Goal: Transaction & Acquisition: Book appointment/travel/reservation

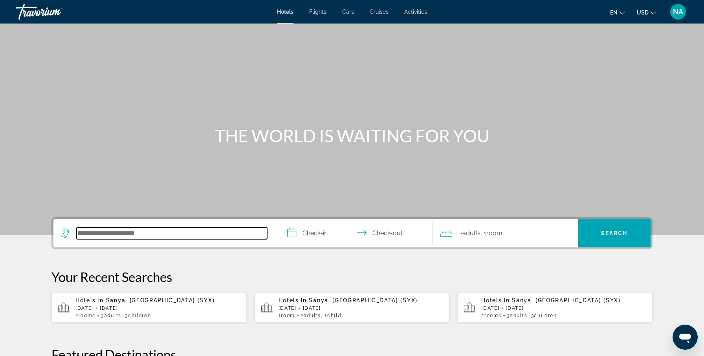
click at [91, 228] on input "Search hotel destination" at bounding box center [172, 234] width 190 height 12
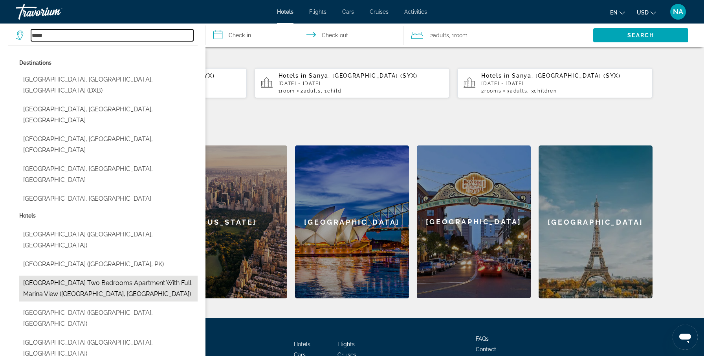
scroll to position [224, 0]
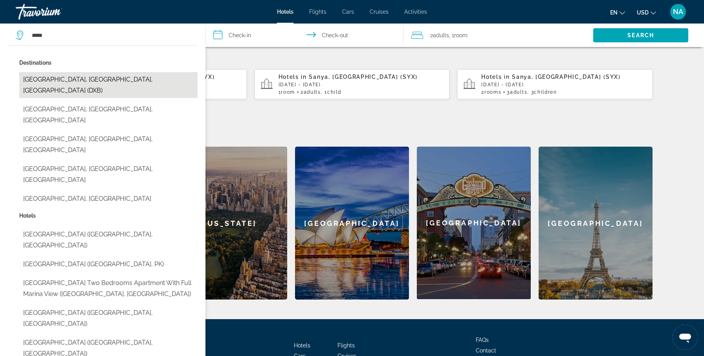
click at [106, 76] on button "[GEOGRAPHIC_DATA], [GEOGRAPHIC_DATA], [GEOGRAPHIC_DATA] (DXB)" at bounding box center [108, 85] width 178 height 26
type input "**********"
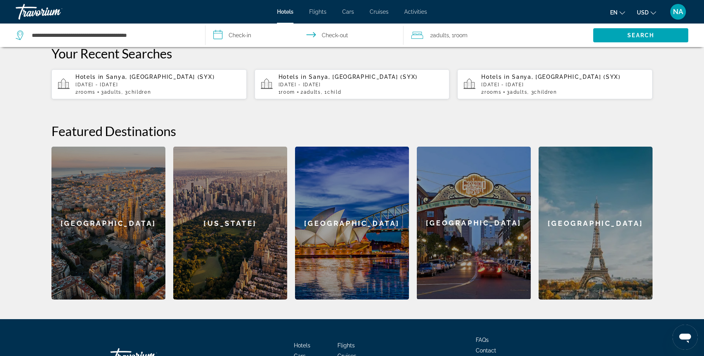
click at [244, 38] on input "**********" at bounding box center [305, 37] width 201 height 26
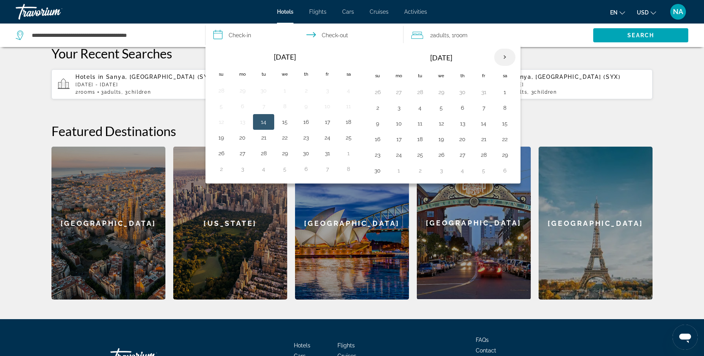
click at [502, 60] on th "Next month" at bounding box center [504, 57] width 21 height 17
click at [417, 157] on button "30" at bounding box center [419, 155] width 13 height 11
click at [376, 174] on button "4" at bounding box center [377, 170] width 13 height 11
type input "**********"
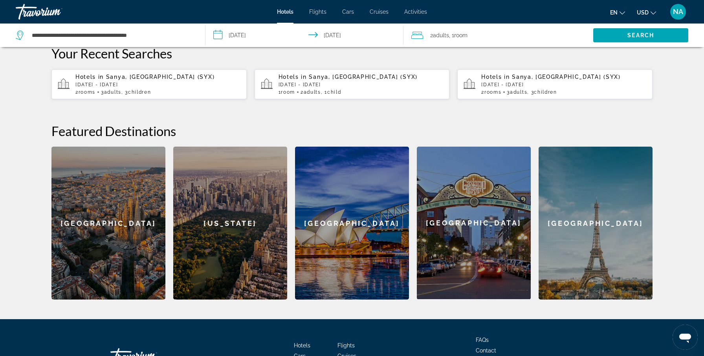
click at [455, 39] on span ", 1 Room rooms" at bounding box center [458, 35] width 18 height 11
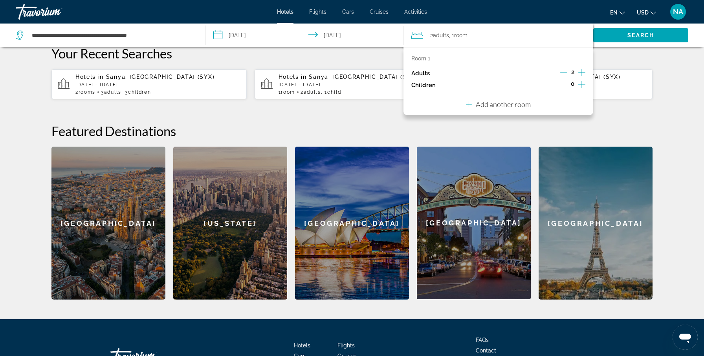
click at [583, 86] on icon "Increment children" at bounding box center [581, 84] width 7 height 9
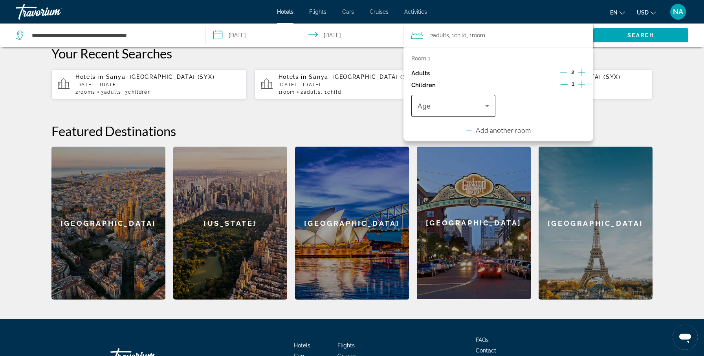
click at [474, 105] on span "Travelers: 2 adults, 1 child" at bounding box center [451, 105] width 68 height 9
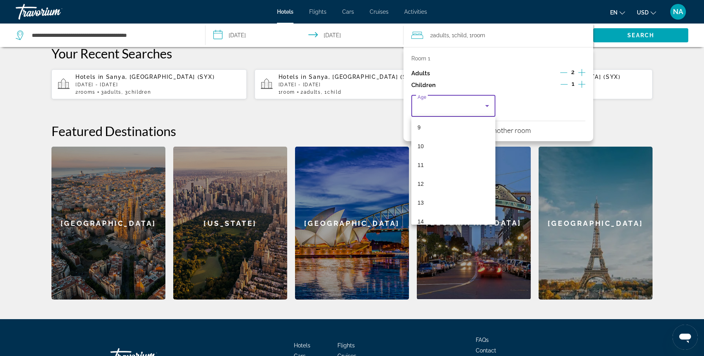
scroll to position [186, 0]
click at [424, 187] on mat-option "13" at bounding box center [453, 188] width 84 height 19
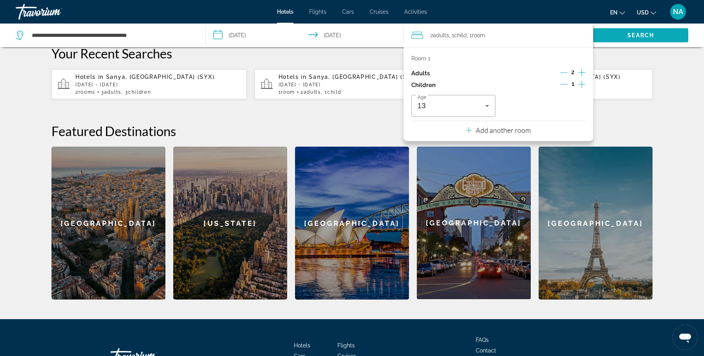
click at [620, 37] on span "Search" at bounding box center [640, 35] width 95 height 19
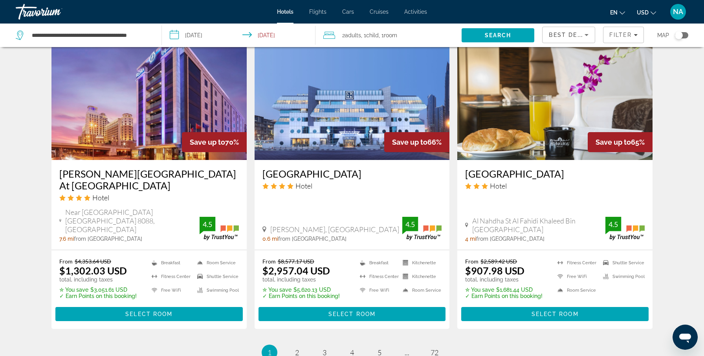
scroll to position [1017, 0]
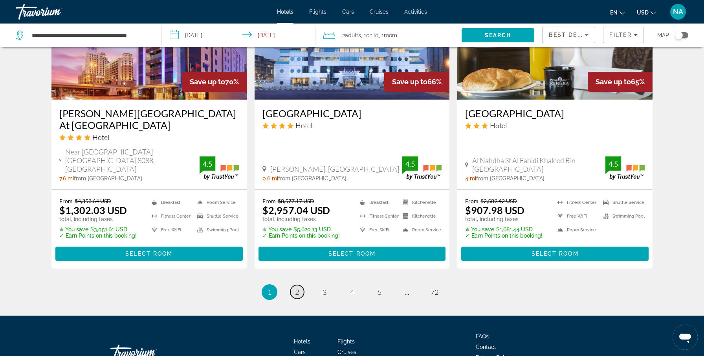
click at [296, 288] on span "2" at bounding box center [297, 292] width 4 height 9
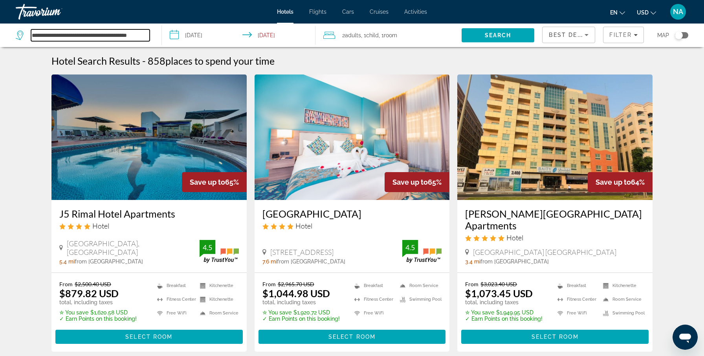
click at [149, 35] on input "**********" at bounding box center [90, 35] width 119 height 12
click at [88, 35] on input "**********" at bounding box center [90, 35] width 119 height 12
click at [570, 37] on span "Best Deals" at bounding box center [568, 35] width 41 height 6
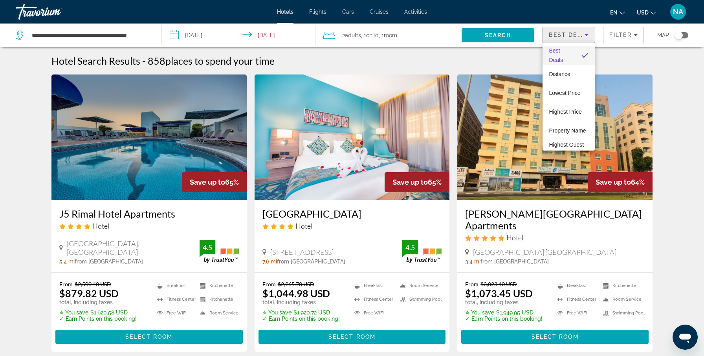
click at [613, 34] on div at bounding box center [352, 178] width 704 height 356
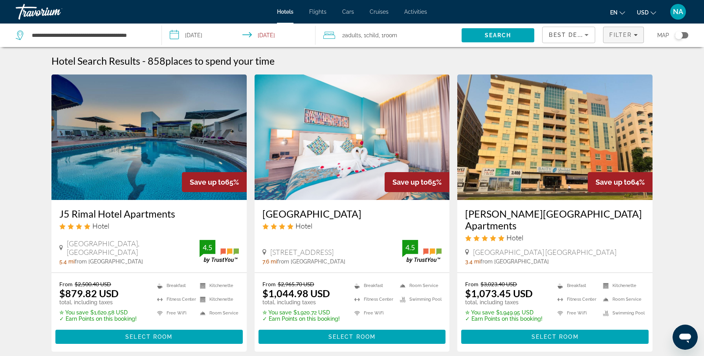
click at [632, 35] on div "Filter" at bounding box center [623, 35] width 28 height 6
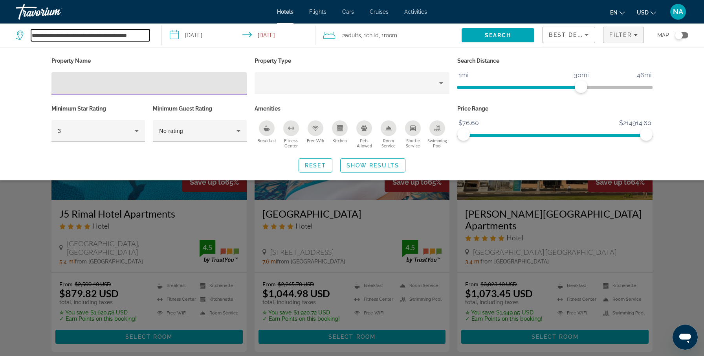
click at [137, 34] on input "**********" at bounding box center [90, 35] width 119 height 12
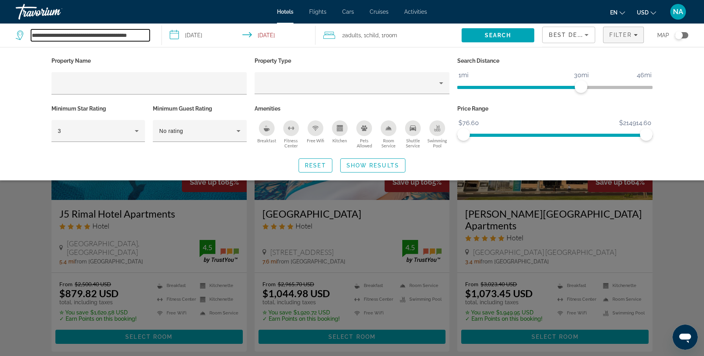
click at [88, 33] on input "**********" at bounding box center [90, 35] width 119 height 12
click at [135, 35] on input "**********" at bounding box center [90, 35] width 119 height 12
click at [481, 33] on span "Search" at bounding box center [497, 35] width 73 height 19
click at [489, 35] on span "Search" at bounding box center [497, 35] width 27 height 6
click at [634, 38] on div "Filter" at bounding box center [623, 35] width 28 height 6
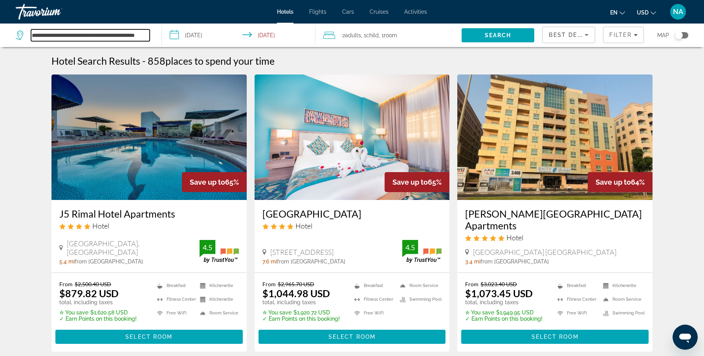
click at [143, 36] on input "**********" at bounding box center [90, 35] width 119 height 12
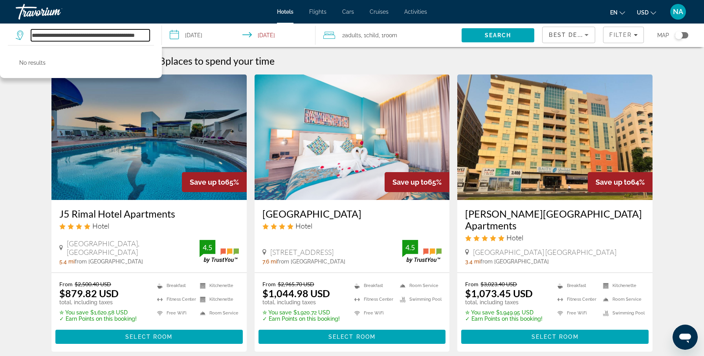
click at [138, 36] on input "**********" at bounding box center [90, 35] width 119 height 12
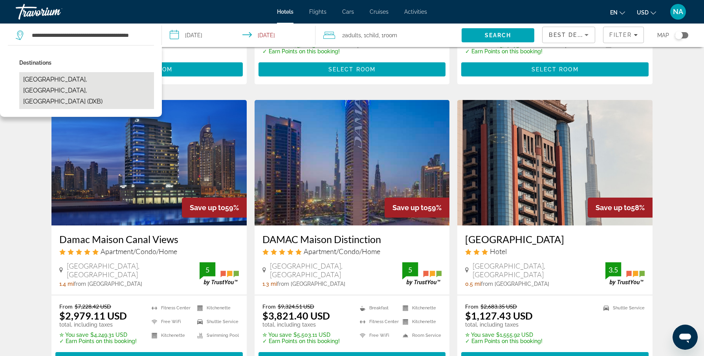
click at [140, 88] on button "[GEOGRAPHIC_DATA], [GEOGRAPHIC_DATA], [GEOGRAPHIC_DATA] (DXB)" at bounding box center [86, 90] width 135 height 37
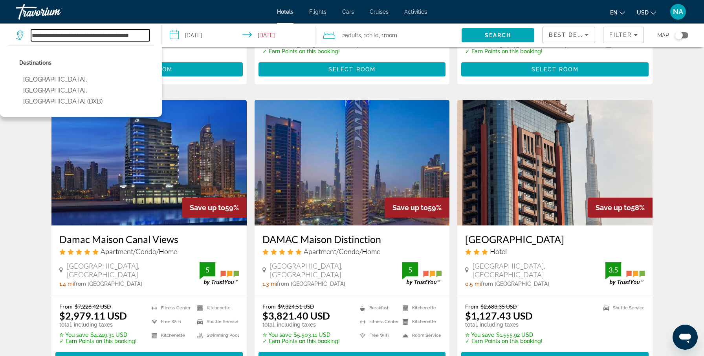
type input "**********"
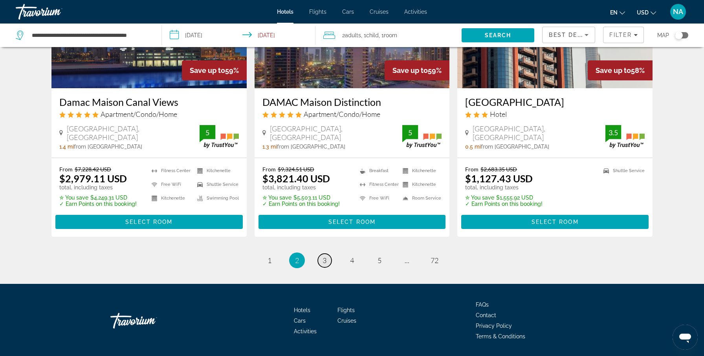
click at [323, 256] on span "3" at bounding box center [324, 260] width 4 height 9
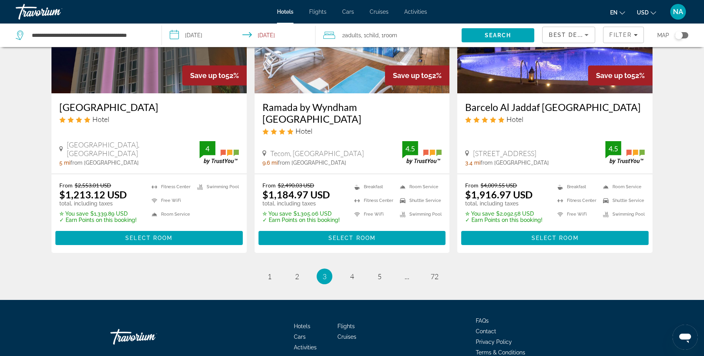
scroll to position [1017, 0]
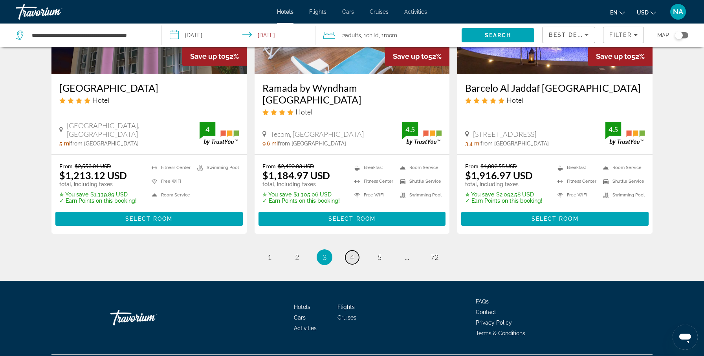
click at [350, 253] on span "4" at bounding box center [352, 257] width 4 height 9
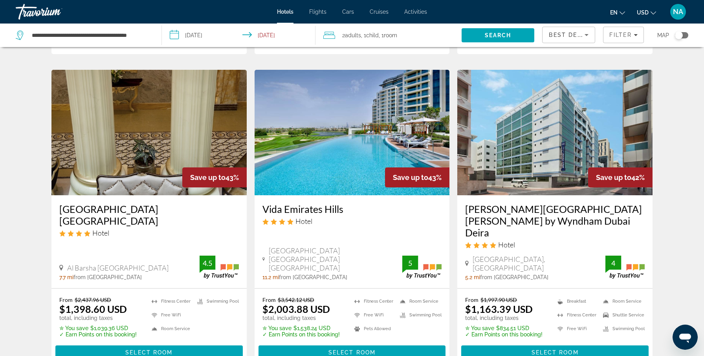
scroll to position [1017, 0]
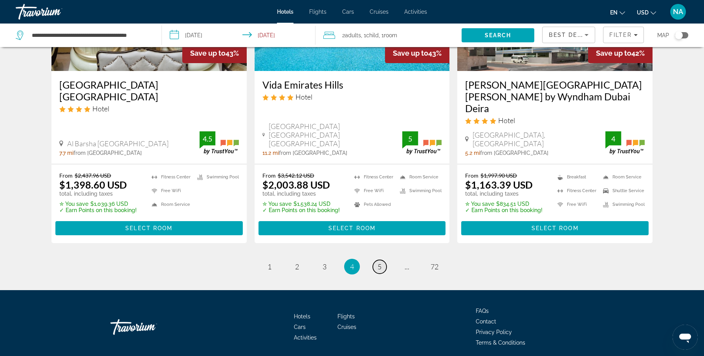
click at [378, 263] on span "5" at bounding box center [379, 267] width 4 height 9
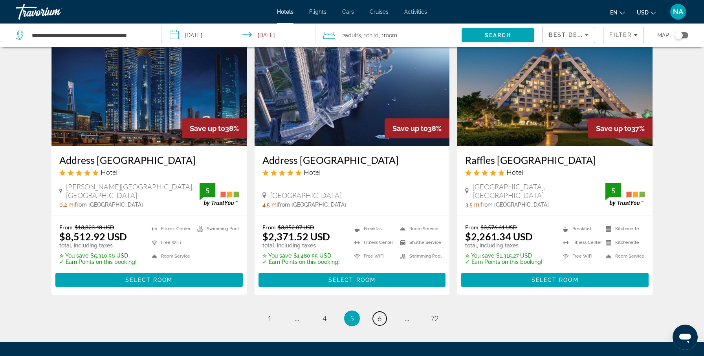
scroll to position [973, 0]
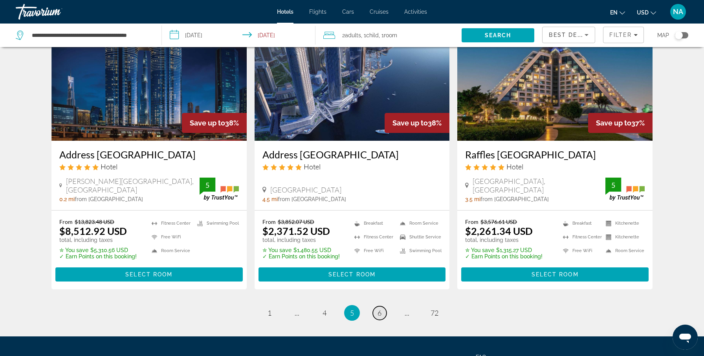
click at [379, 309] on span "6" at bounding box center [379, 313] width 4 height 9
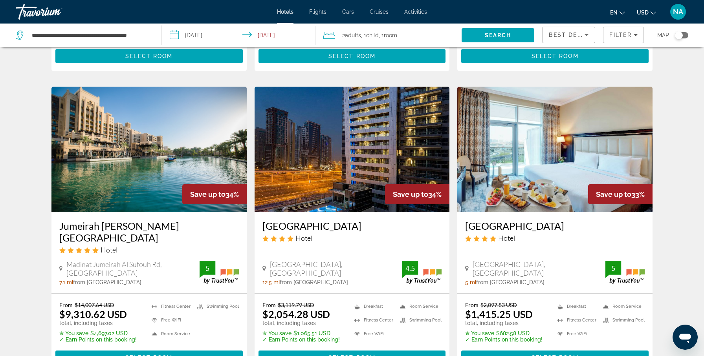
scroll to position [1017, 0]
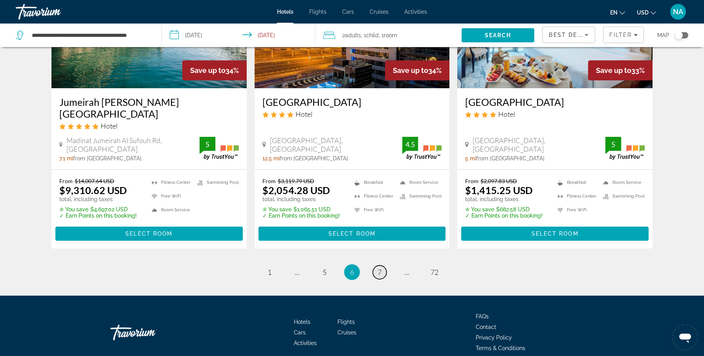
click at [378, 268] on span "7" at bounding box center [379, 272] width 4 height 9
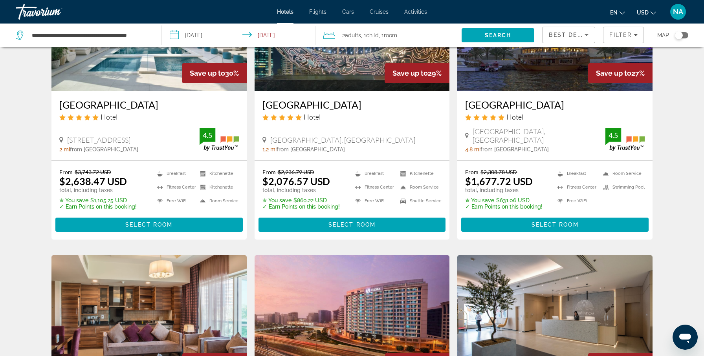
scroll to position [686, 0]
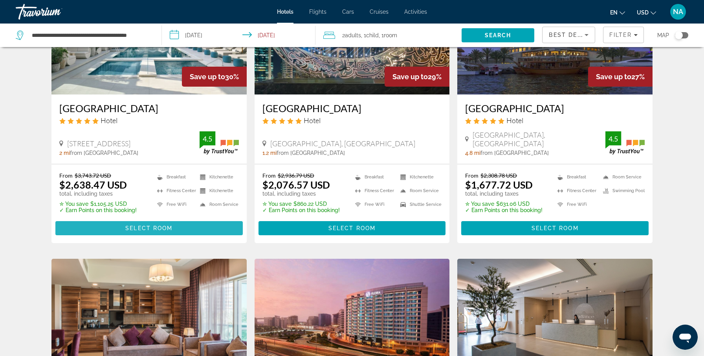
click at [197, 228] on span "Main content" at bounding box center [148, 228] width 187 height 19
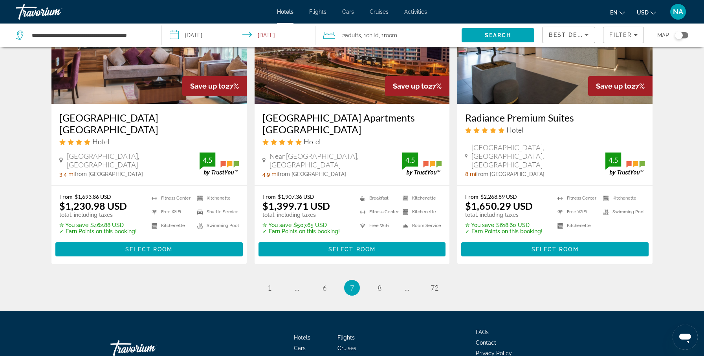
scroll to position [967, 0]
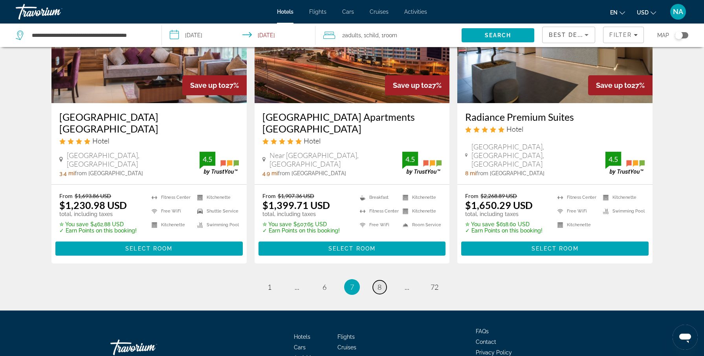
click at [380, 287] on span "8" at bounding box center [379, 287] width 4 height 9
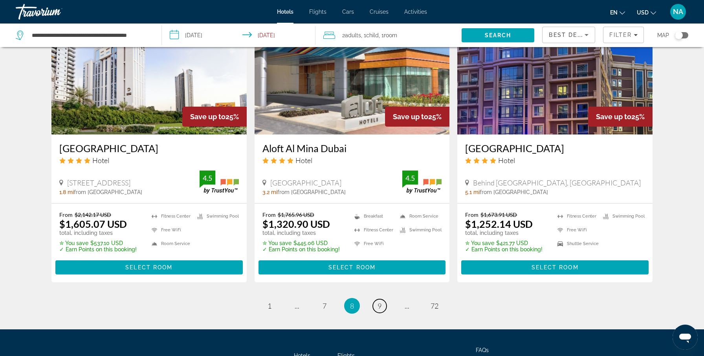
scroll to position [1032, 0]
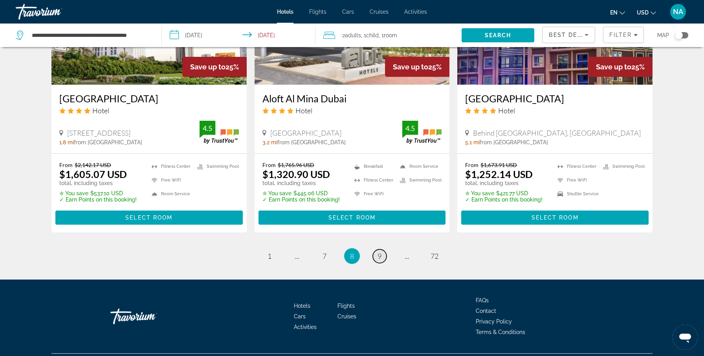
click at [379, 252] on span "9" at bounding box center [379, 256] width 4 height 9
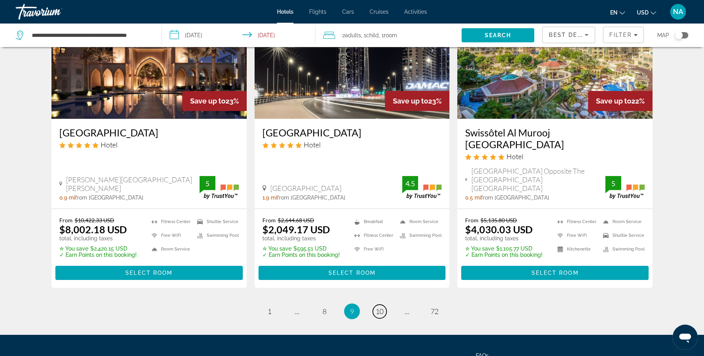
scroll to position [1009, 0]
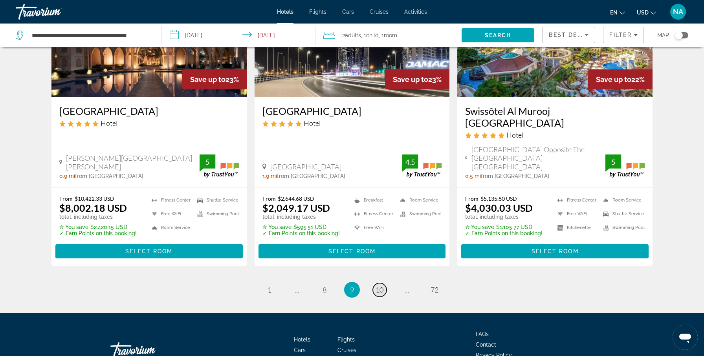
click at [378, 286] on span "10" at bounding box center [379, 290] width 8 height 9
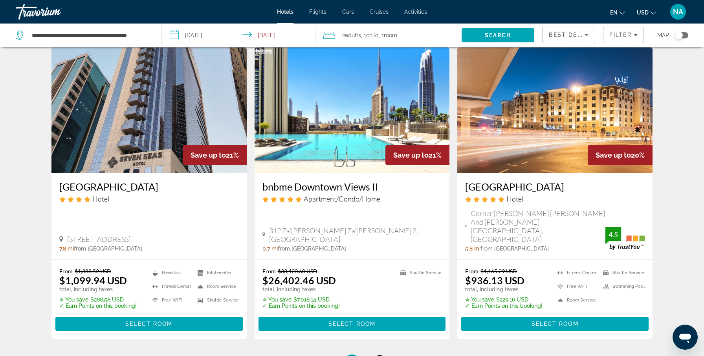
scroll to position [1029, 0]
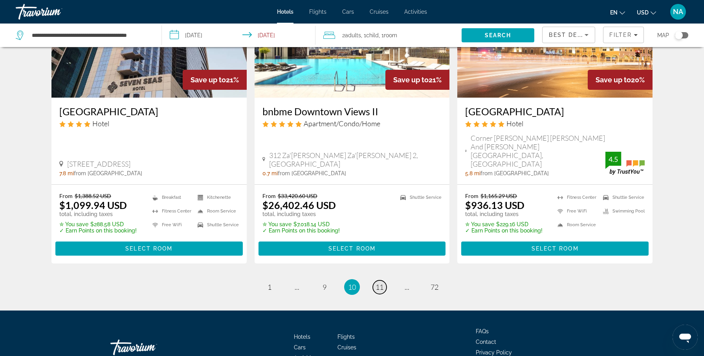
click at [378, 283] on span "11" at bounding box center [379, 287] width 8 height 9
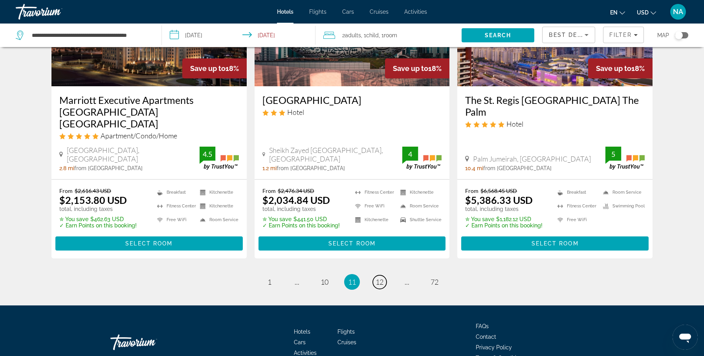
scroll to position [1040, 0]
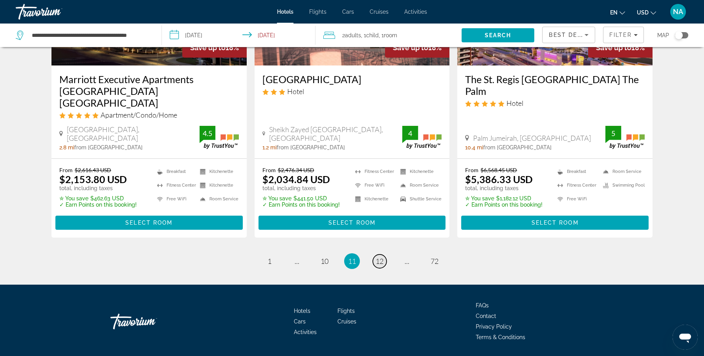
click at [379, 257] on span "12" at bounding box center [379, 261] width 8 height 9
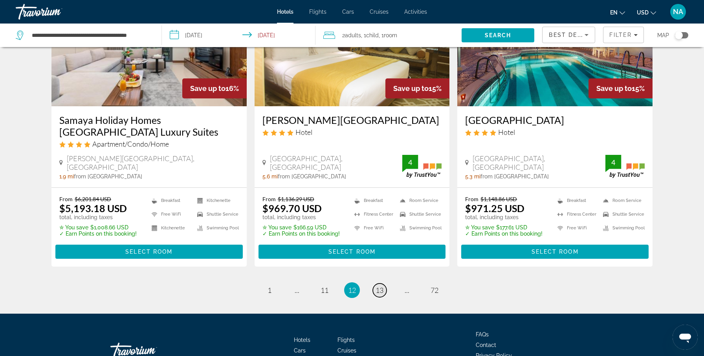
scroll to position [1020, 0]
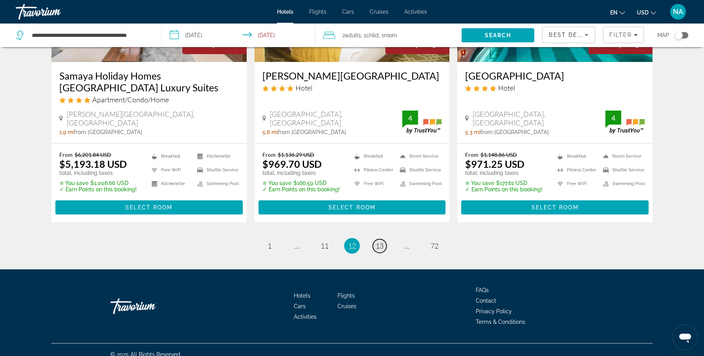
click at [379, 242] on span "13" at bounding box center [379, 246] width 8 height 9
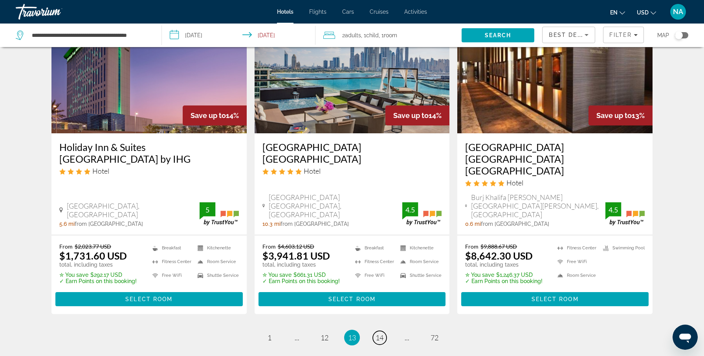
scroll to position [1029, 0]
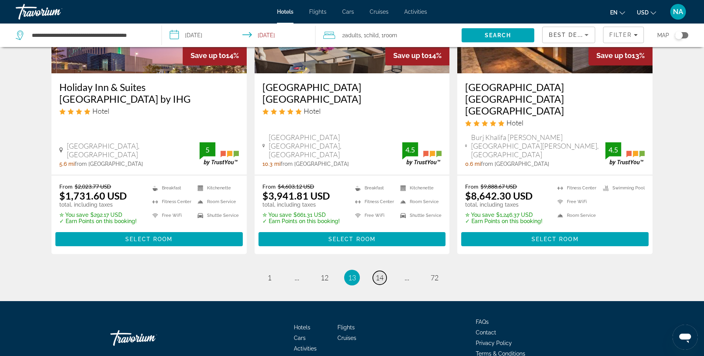
click at [380, 274] on span "14" at bounding box center [379, 278] width 8 height 9
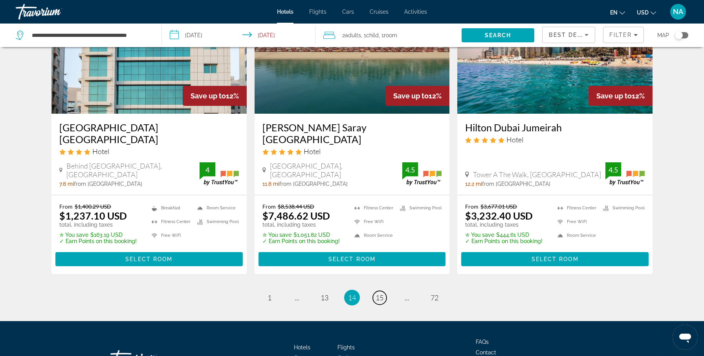
scroll to position [1049, 0]
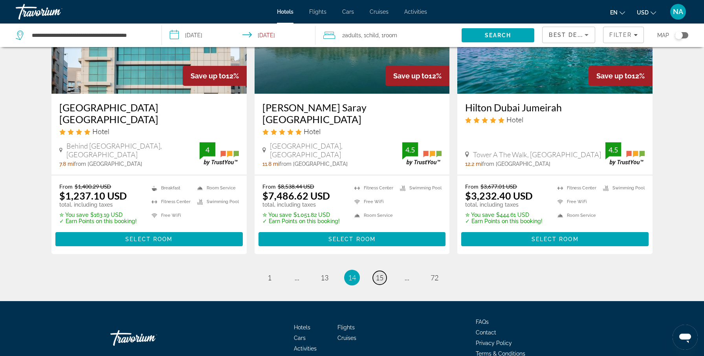
click at [379, 274] on span "15" at bounding box center [379, 278] width 8 height 9
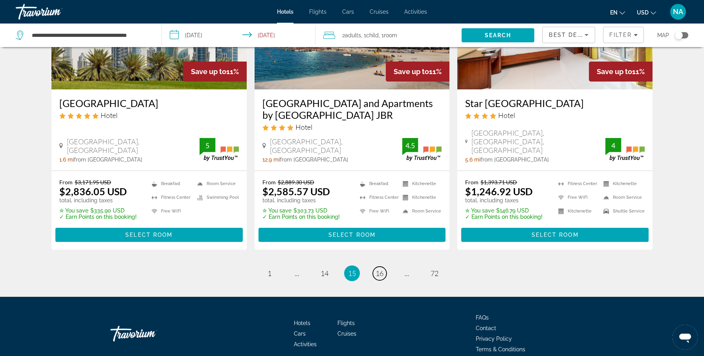
scroll to position [1035, 0]
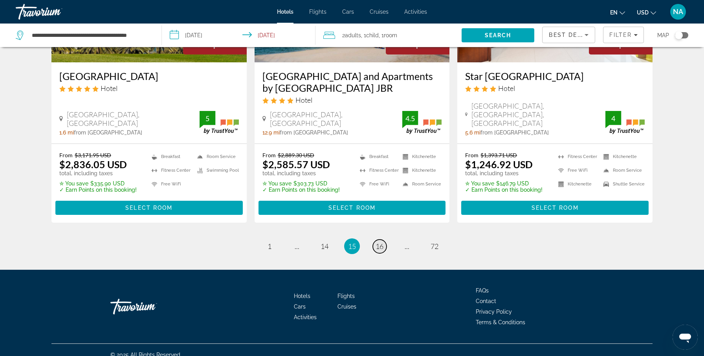
click at [376, 242] on span "16" at bounding box center [379, 246] width 8 height 9
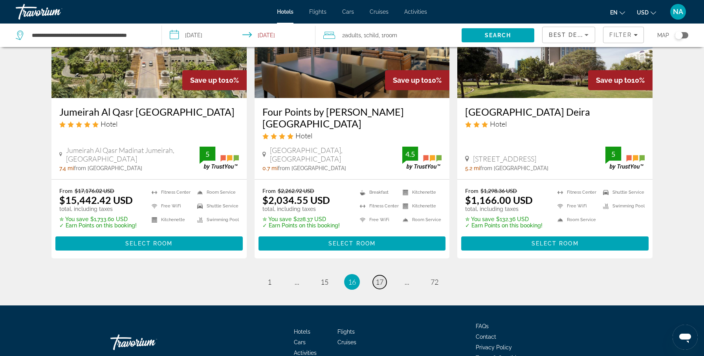
scroll to position [997, 0]
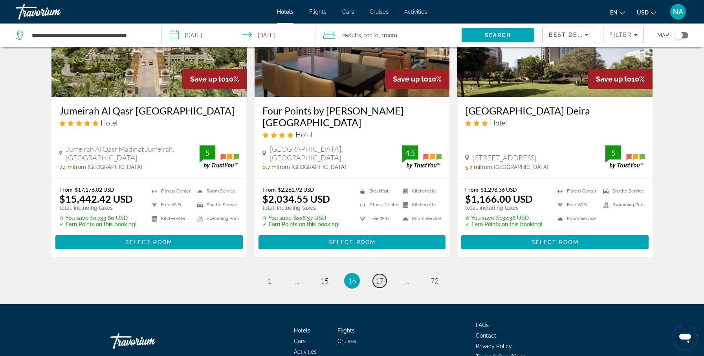
click at [380, 277] on span "17" at bounding box center [379, 281] width 8 height 9
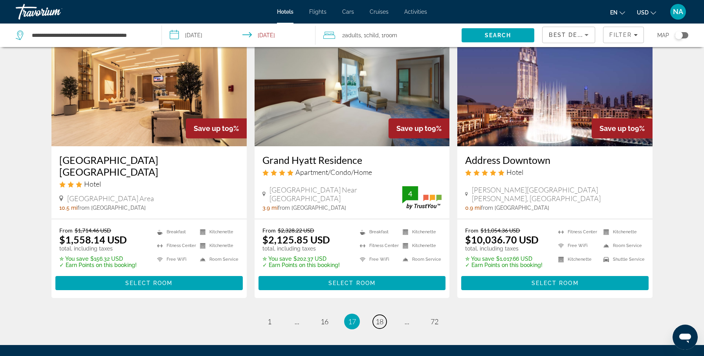
scroll to position [1008, 0]
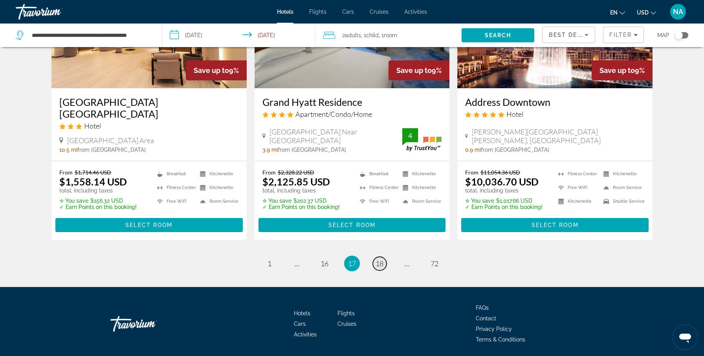
click at [379, 259] on span "18" at bounding box center [379, 263] width 8 height 9
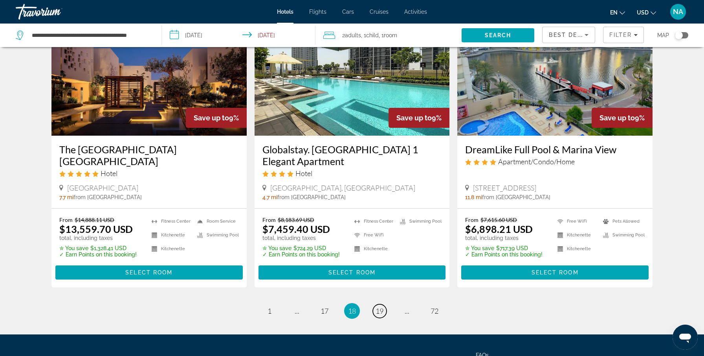
scroll to position [1012, 0]
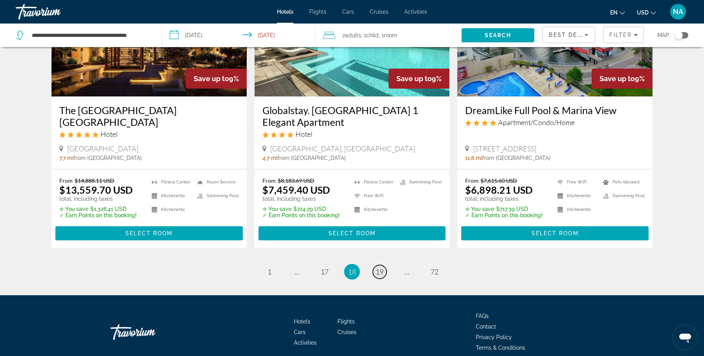
click at [378, 268] on span "19" at bounding box center [379, 272] width 8 height 9
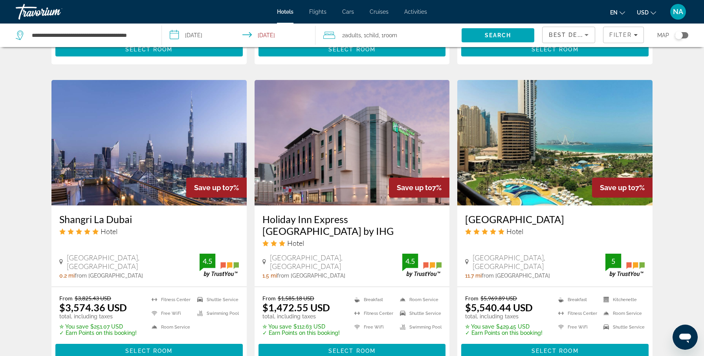
scroll to position [934, 0]
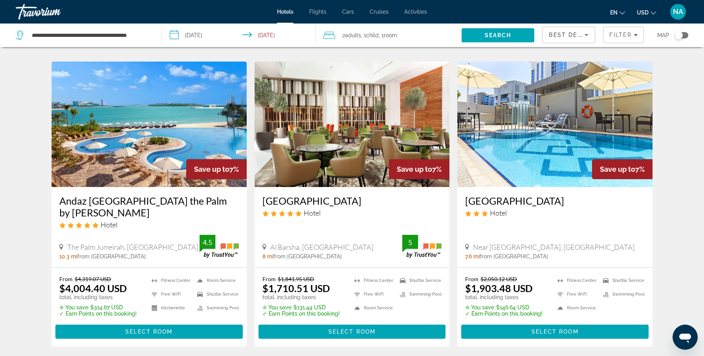
scroll to position [981, 0]
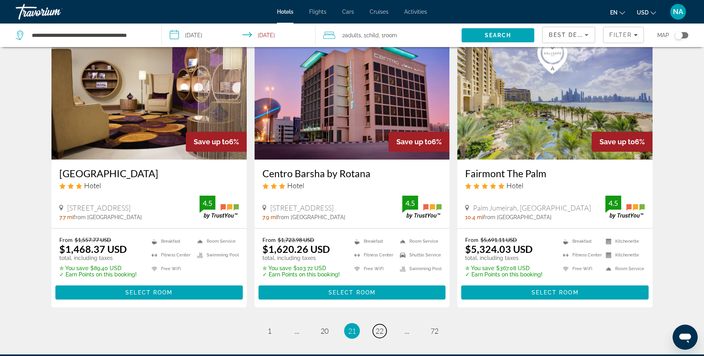
scroll to position [1012, 0]
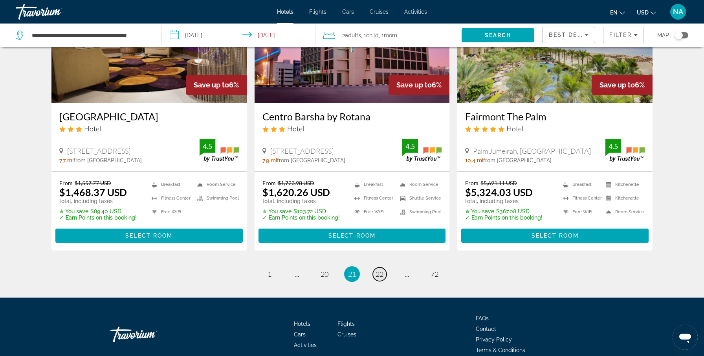
click at [380, 270] on span "22" at bounding box center [379, 274] width 8 height 9
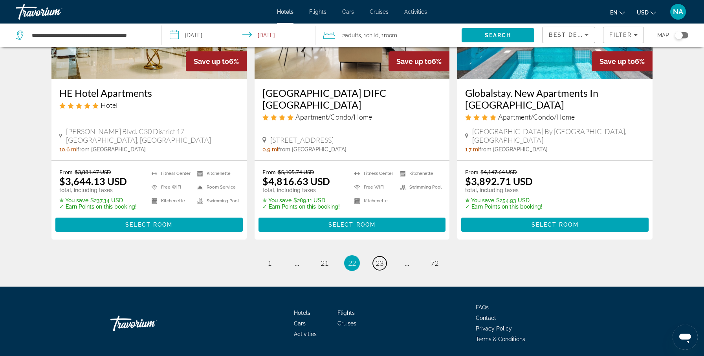
scroll to position [1020, 0]
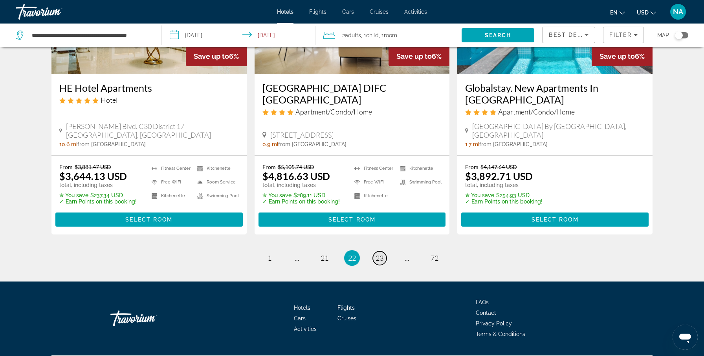
click at [384, 252] on link "page 23" at bounding box center [380, 259] width 14 height 14
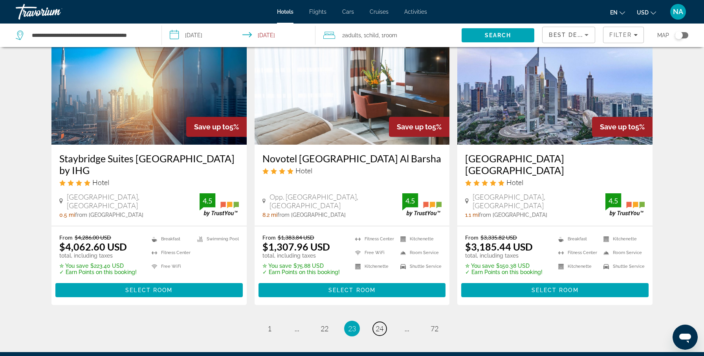
scroll to position [998, 0]
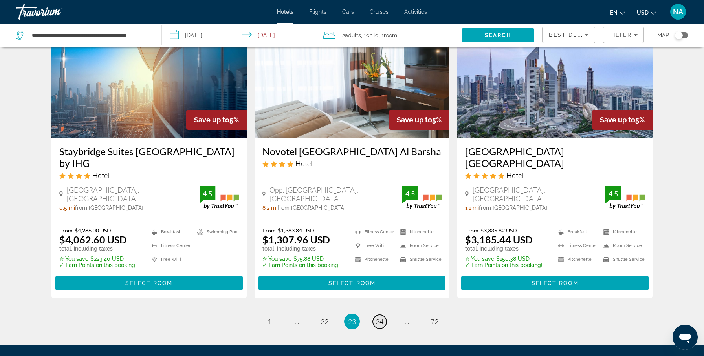
click at [378, 318] on span "24" at bounding box center [379, 322] width 8 height 9
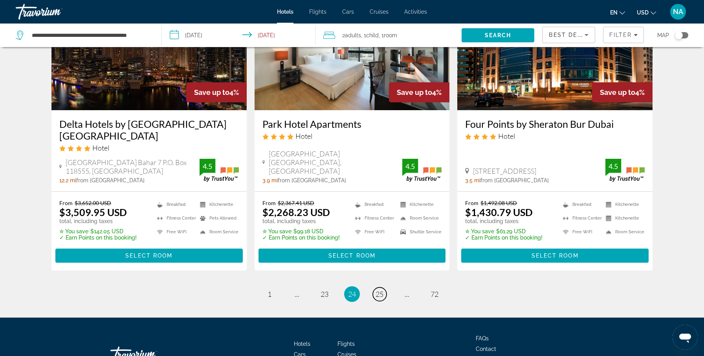
scroll to position [1006, 0]
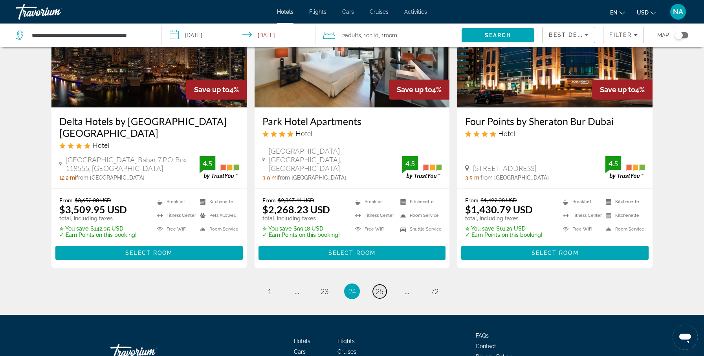
click at [376, 287] on span "25" at bounding box center [379, 291] width 8 height 9
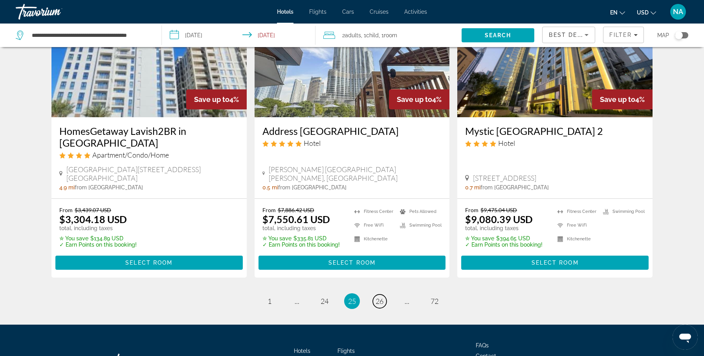
scroll to position [1012, 0]
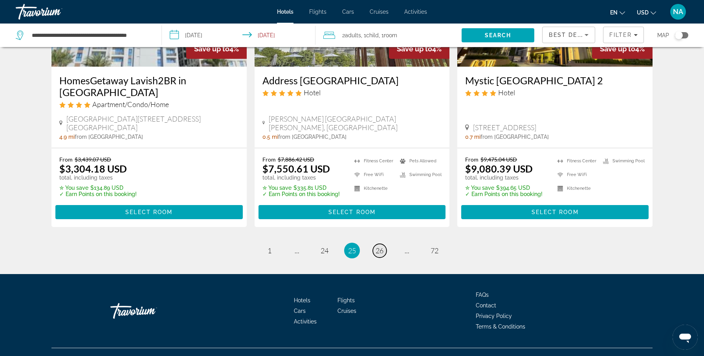
click at [375, 247] on span "26" at bounding box center [379, 251] width 8 height 9
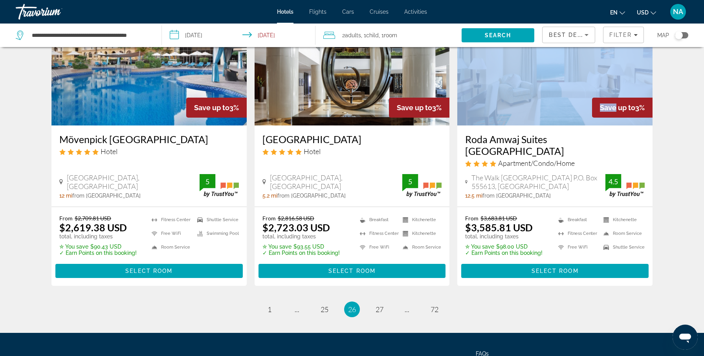
scroll to position [1001, 0]
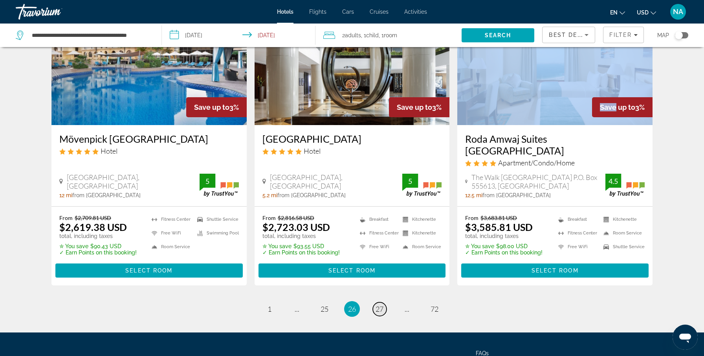
click at [378, 305] on span "27" at bounding box center [379, 309] width 8 height 9
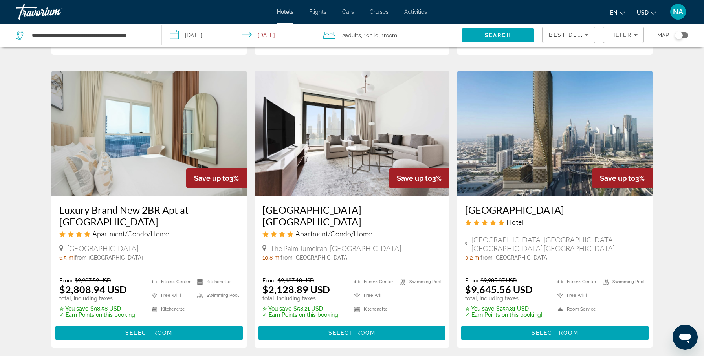
scroll to position [948, 0]
